Goal: Task Accomplishment & Management: Manage account settings

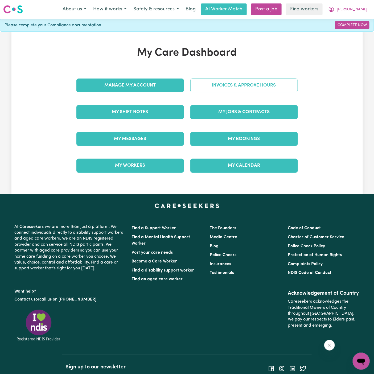
click at [238, 85] on link "Invoices & Approve Hours" at bounding box center [244, 86] width 108 height 14
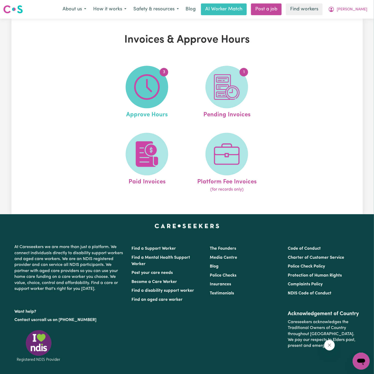
click at [154, 83] on img at bounding box center [147, 87] width 26 height 26
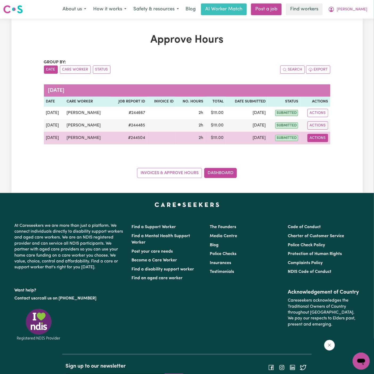
click at [320, 138] on button "Actions" at bounding box center [318, 138] width 21 height 8
click at [324, 147] on link "View Job Report" at bounding box center [331, 150] width 46 height 11
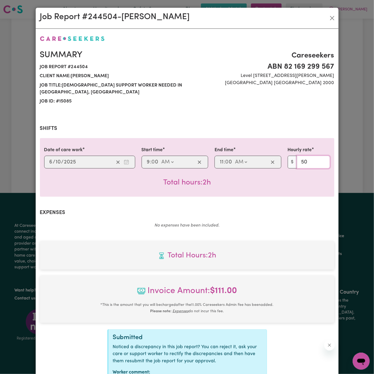
click at [321, 162] on input "50" at bounding box center [313, 162] width 33 height 13
click at [335, 21] on button "Close" at bounding box center [332, 18] width 9 height 9
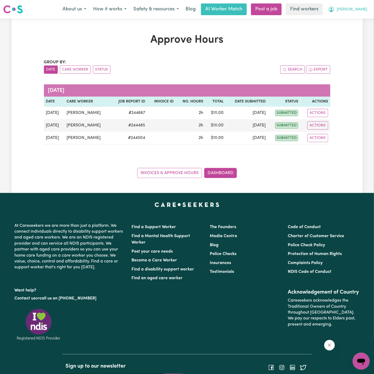
click at [363, 10] on span "[PERSON_NAME]" at bounding box center [352, 10] width 31 height 6
click at [363, 18] on link "My Dashboard" at bounding box center [350, 21] width 42 height 10
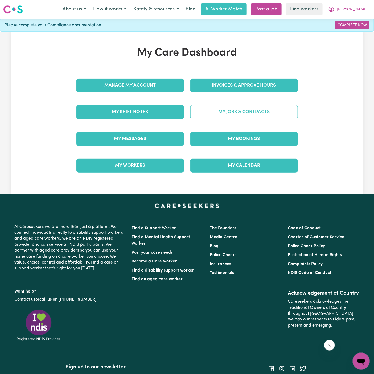
click at [252, 107] on link "My Jobs & Contracts" at bounding box center [244, 112] width 108 height 14
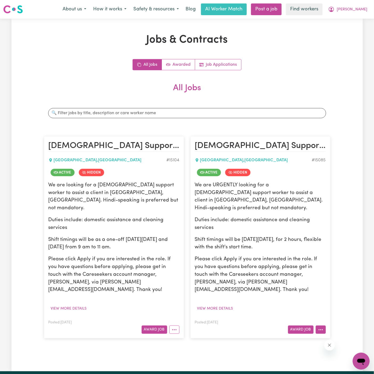
click at [320, 326] on button "More options" at bounding box center [321, 330] width 10 height 8
click at [336, 259] on link "View/Edit Contract" at bounding box center [342, 264] width 52 height 11
select select "WEEKDAY_DAYTIME"
select select "ASSISTANCE_SELF_CARE"
select select "ONE"
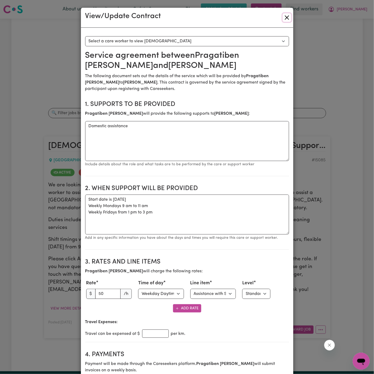
click at [287, 18] on button "Close" at bounding box center [287, 17] width 9 height 9
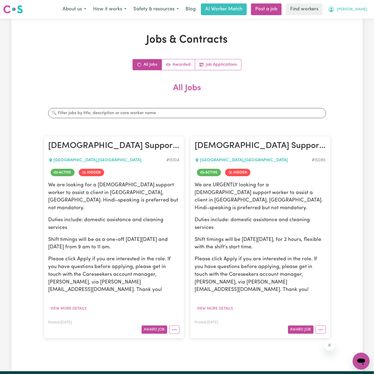
click at [358, 13] on button "[PERSON_NAME]" at bounding box center [348, 9] width 46 height 11
click at [359, 22] on link "My Dashboard" at bounding box center [350, 21] width 42 height 10
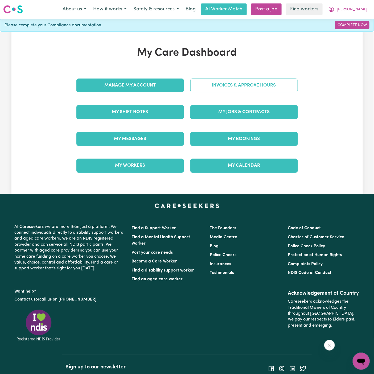
click at [228, 87] on link "Invoices & Approve Hours" at bounding box center [244, 86] width 108 height 14
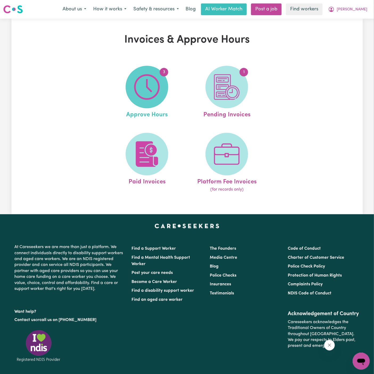
click at [157, 79] on img at bounding box center [147, 87] width 26 height 26
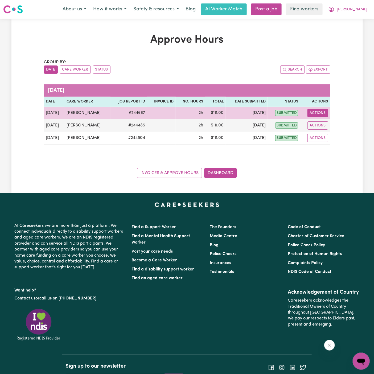
click at [315, 112] on button "Actions" at bounding box center [318, 113] width 21 height 8
click at [331, 125] on link "View Job Report" at bounding box center [331, 125] width 46 height 11
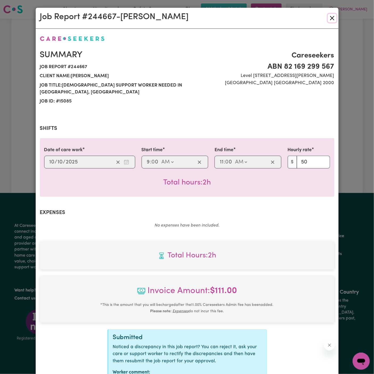
click at [333, 17] on button "Close" at bounding box center [332, 18] width 9 height 9
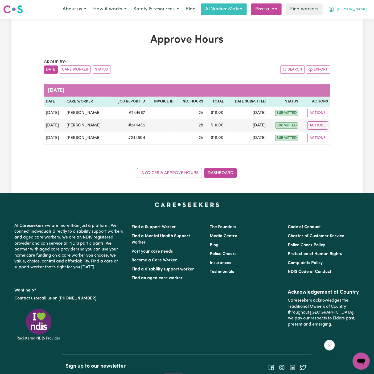
click at [365, 13] on button "[PERSON_NAME]" at bounding box center [348, 9] width 46 height 11
click at [360, 28] on link "Logout" at bounding box center [350, 31] width 42 height 10
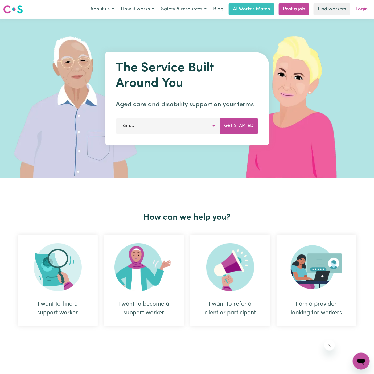
click at [362, 10] on link "Login" at bounding box center [362, 9] width 18 height 12
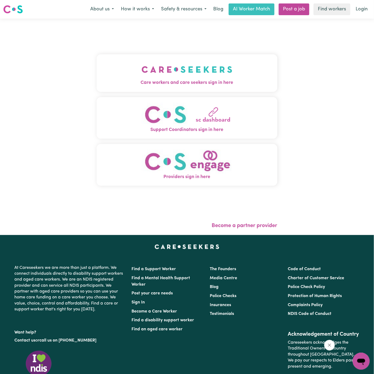
click at [192, 60] on img "Care workers and care seekers sign in here" at bounding box center [187, 70] width 91 height 20
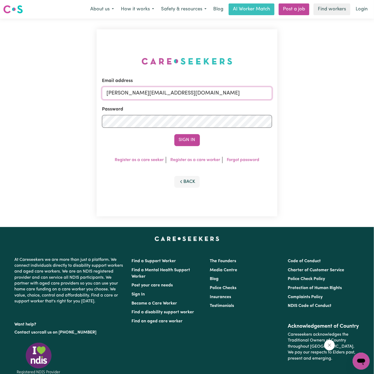
click at [213, 94] on input "[PERSON_NAME][EMAIL_ADDRESS][DOMAIN_NAME]" at bounding box center [187, 93] width 170 height 13
click at [182, 89] on input "[PERSON_NAME][EMAIL_ADDRESS][DOMAIN_NAME]" at bounding box center [187, 93] width 170 height 13
drag, startPoint x: 133, startPoint y: 93, endPoint x: 336, endPoint y: 93, distance: 203.2
click at [336, 93] on div "Email address [EMAIL_ADDRESS][DOMAIN_NAME] Password Sign In Register as a care …" at bounding box center [187, 123] width 374 height 209
type input "[EMAIL_ADDRESS][DOMAIN_NAME]"
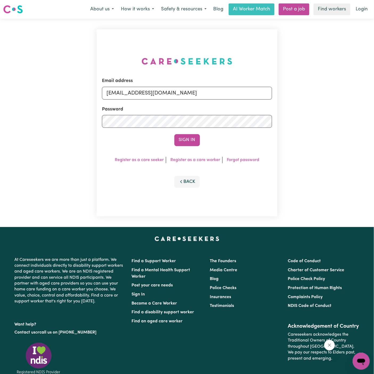
click at [174, 134] on button "Sign In" at bounding box center [187, 140] width 26 height 12
